Goal: Information Seeking & Learning: Learn about a topic

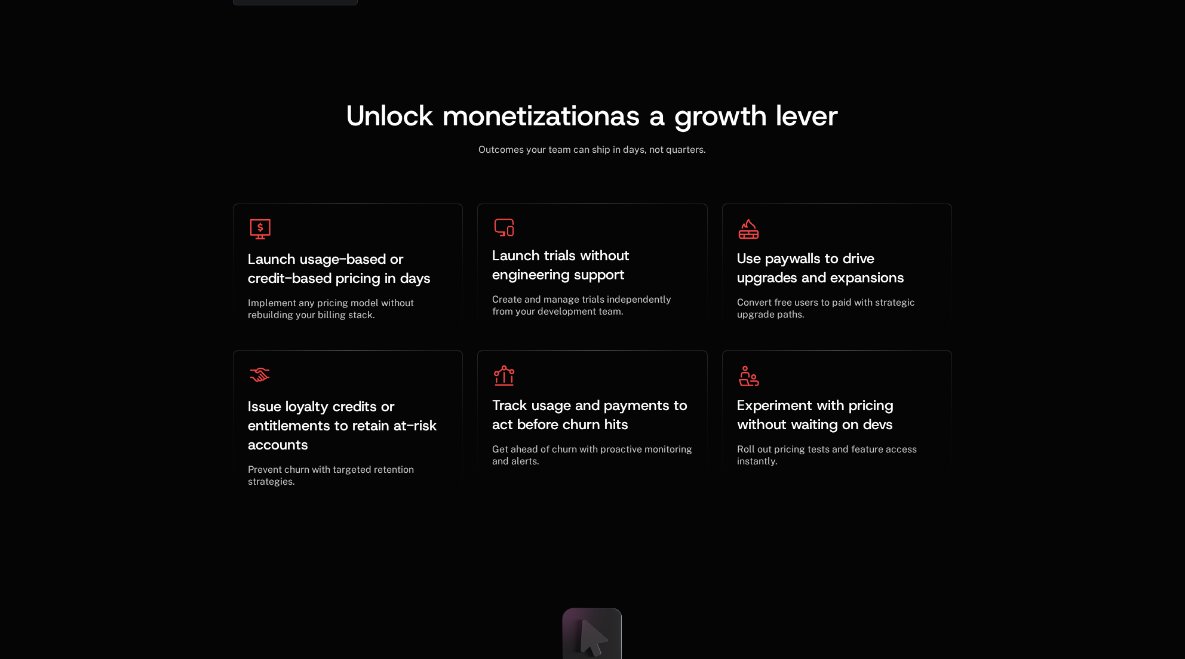
scroll to position [3696, 0]
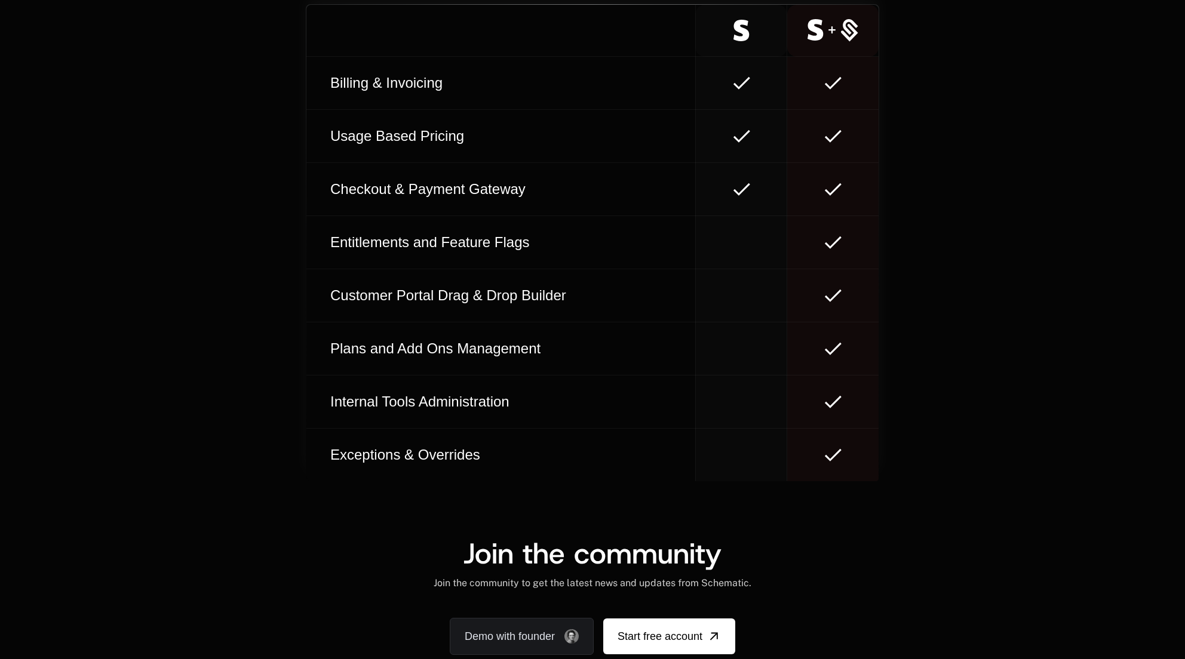
scroll to position [7022, 0]
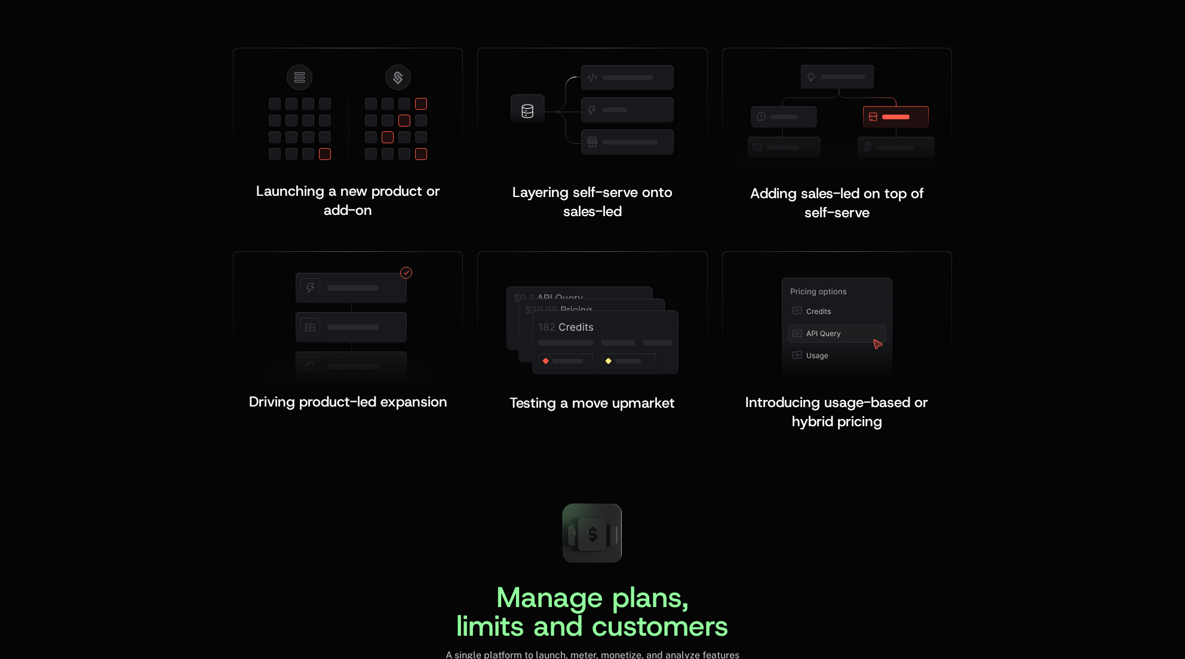
scroll to position [2449, 0]
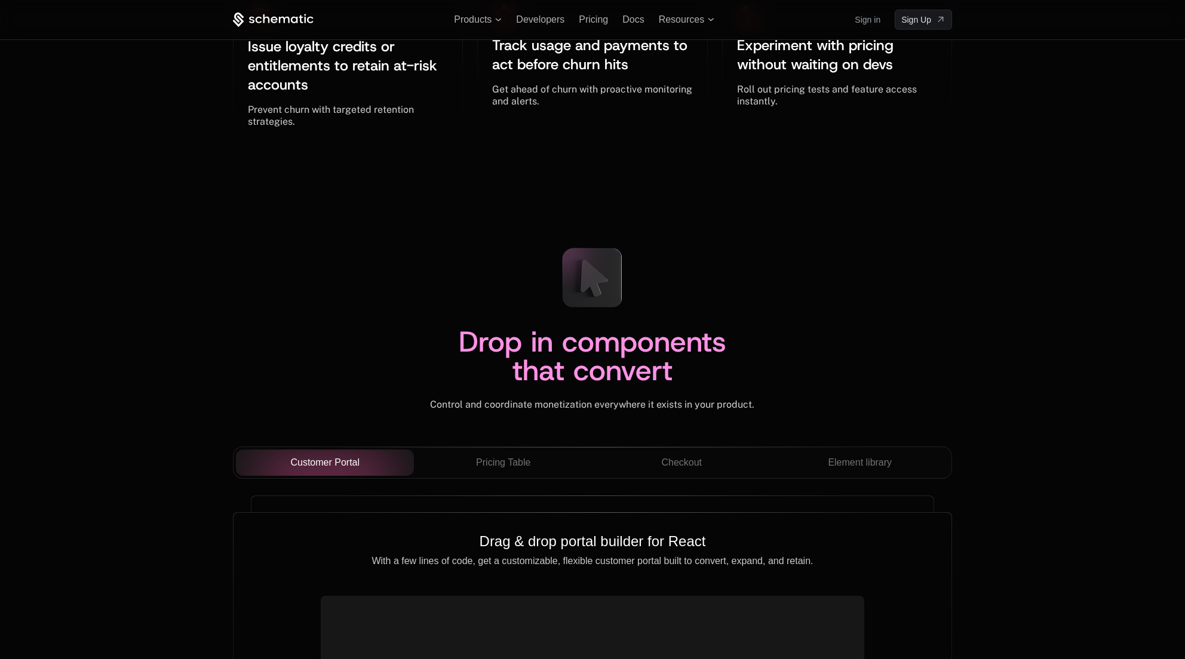
scroll to position [3497, 0]
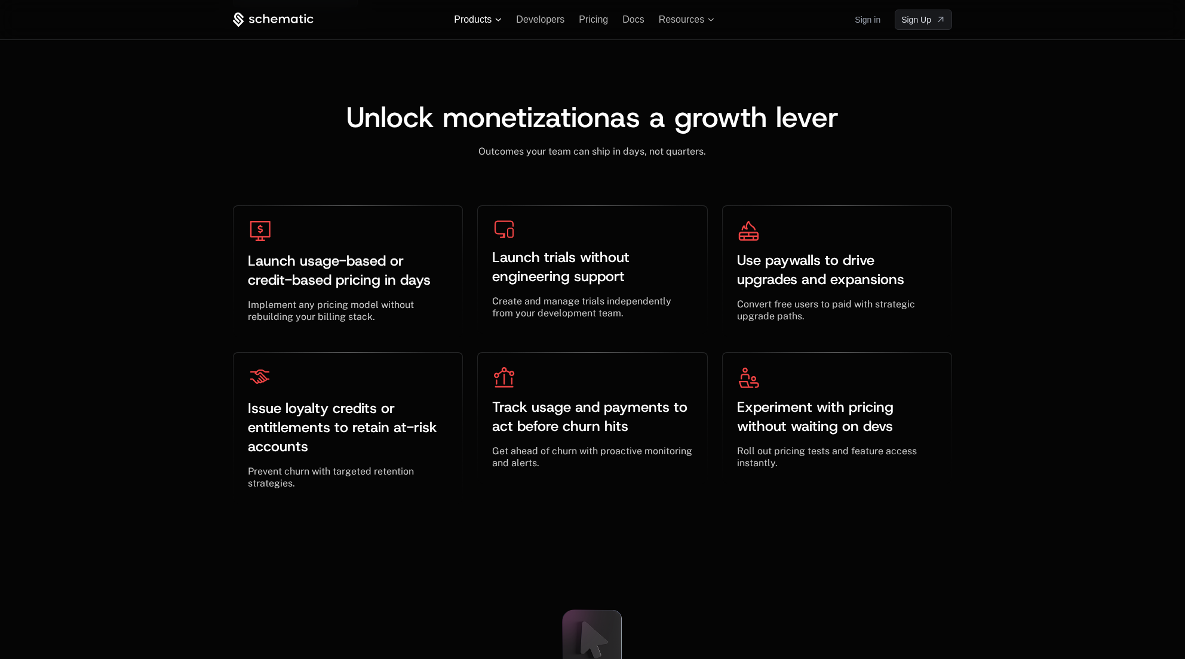
click at [491, 21] on span "Products" at bounding box center [473, 19] width 38 height 11
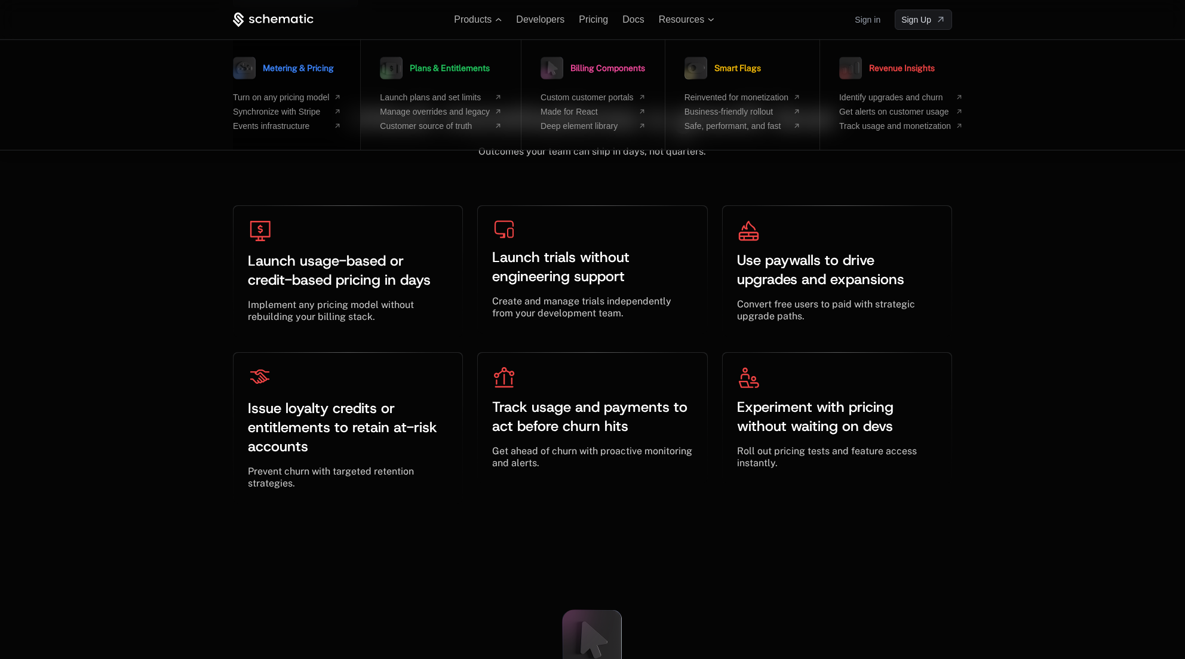
click at [323, 70] on span "Metering & Pricing" at bounding box center [298, 68] width 71 height 8
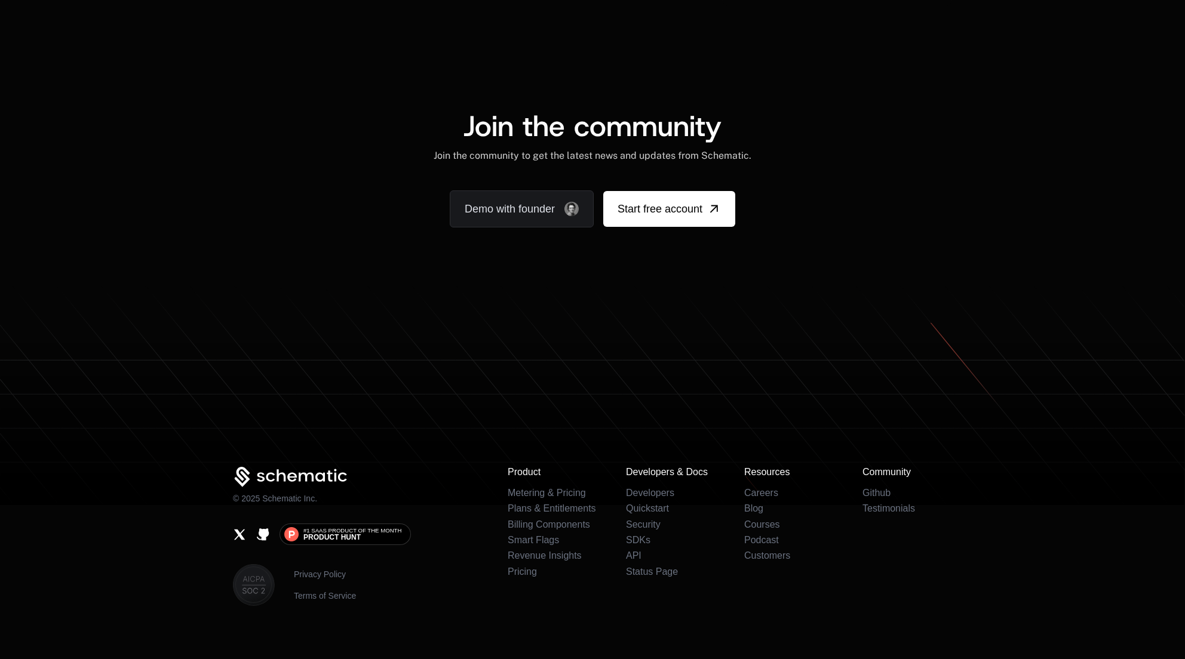
scroll to position [2187, 0]
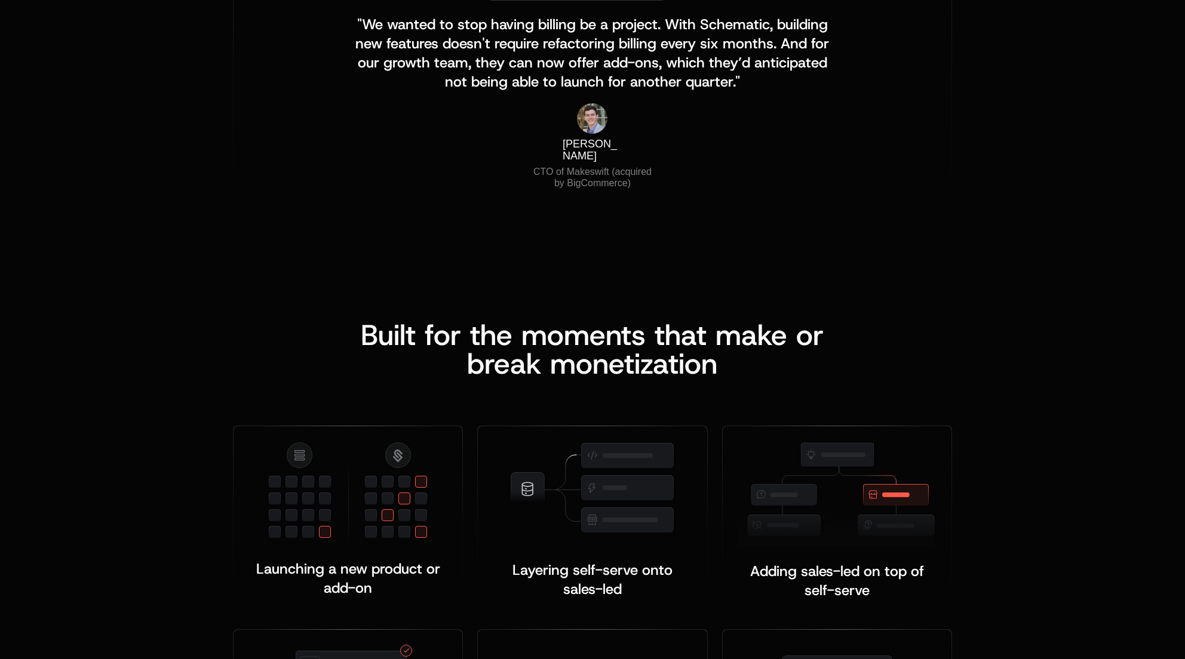
scroll to position [309, 0]
